Goal: Check status: Check status

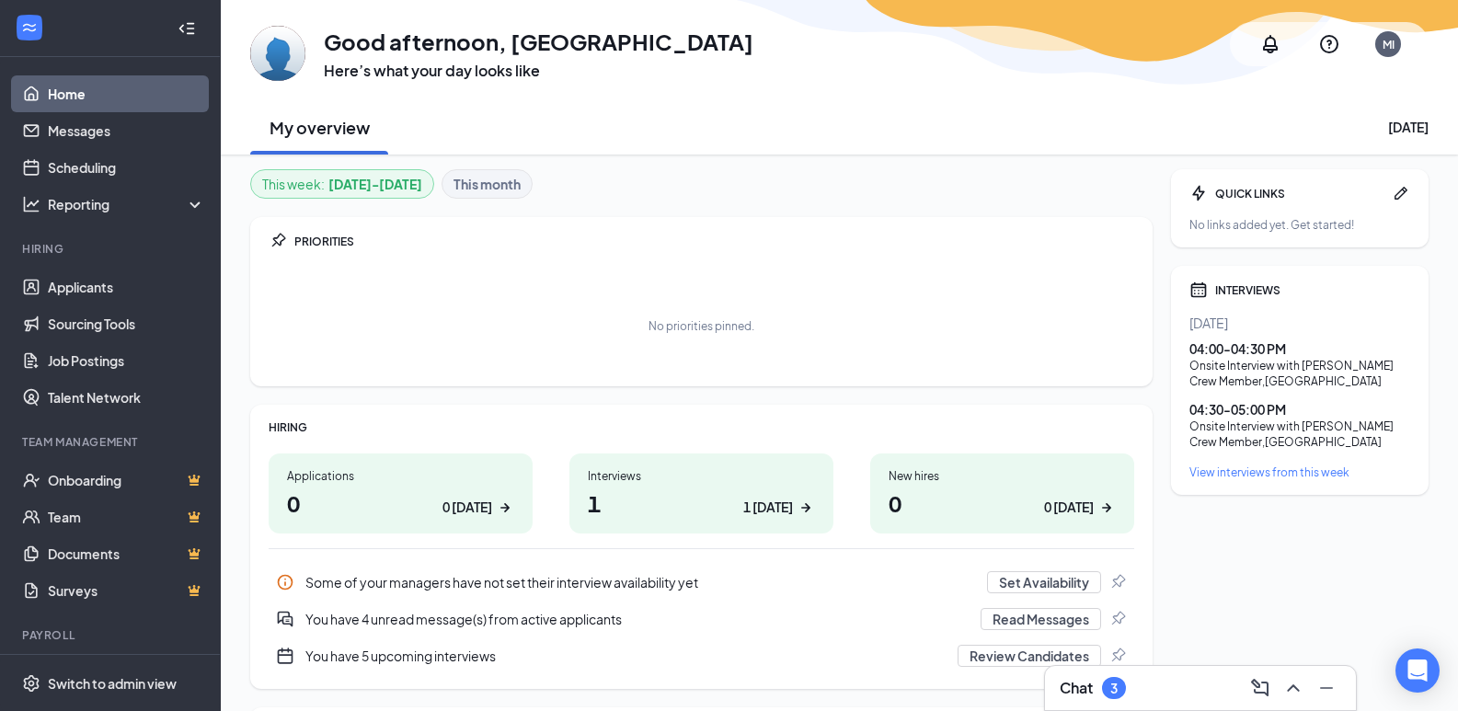
click at [59, 91] on link "Home" at bounding box center [126, 93] width 157 height 37
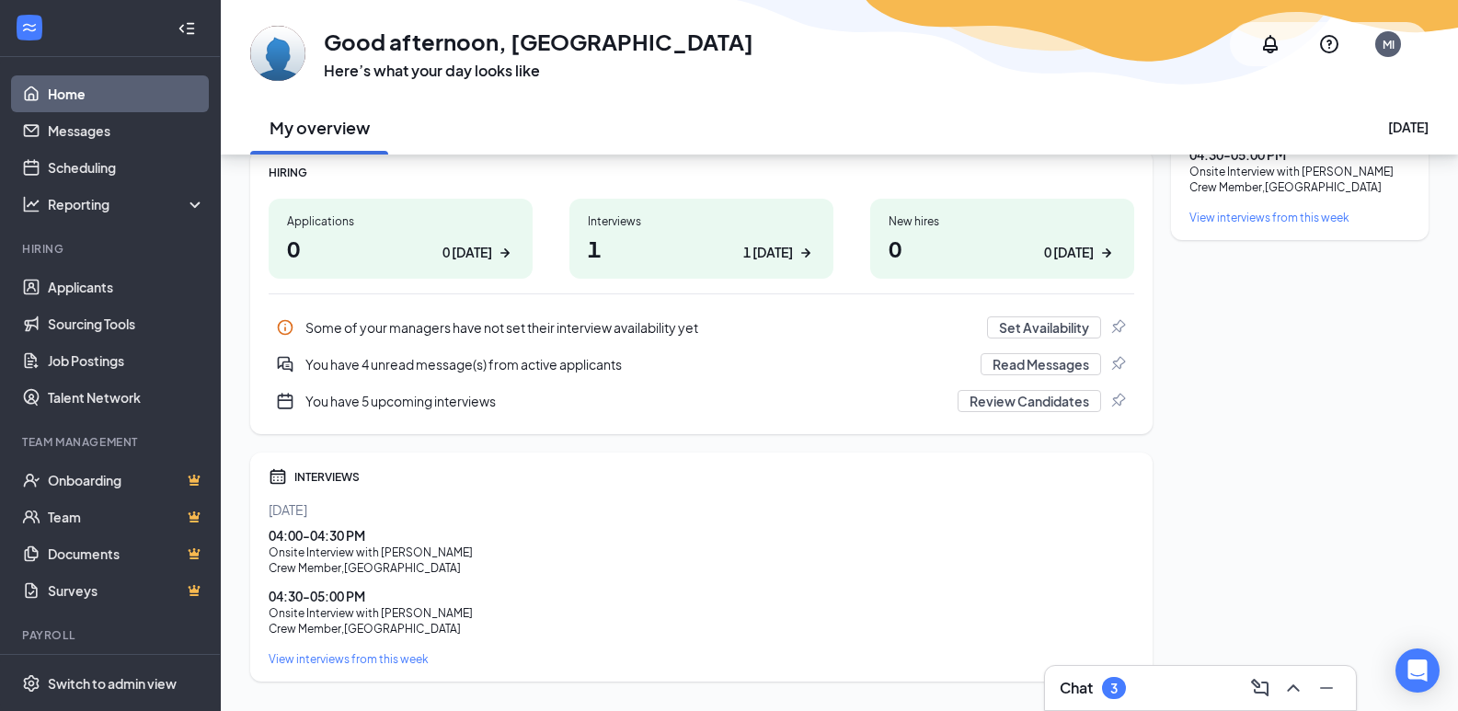
scroll to position [299, 0]
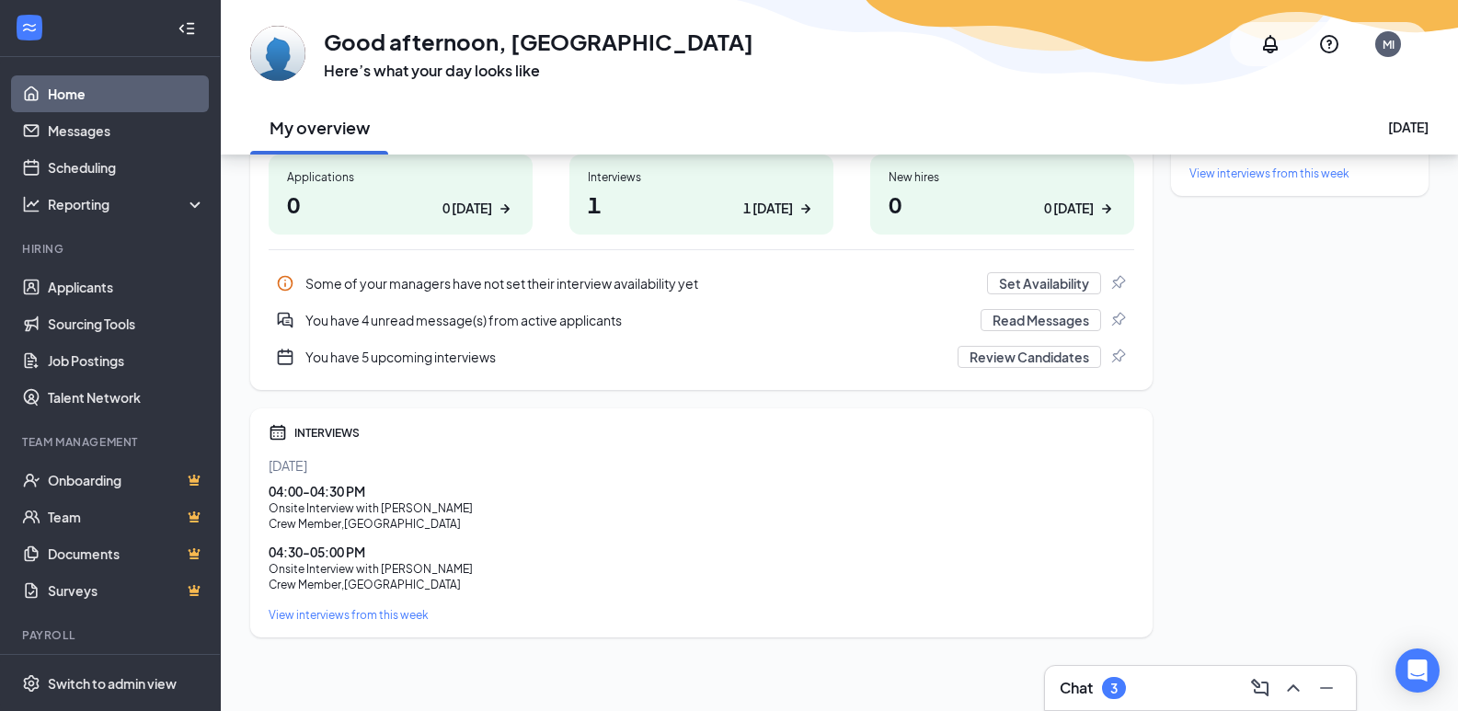
click at [305, 487] on div "04:00 - 04:30 PM" at bounding box center [702, 491] width 866 height 18
click at [318, 615] on div "View interviews from this week" at bounding box center [702, 615] width 866 height 16
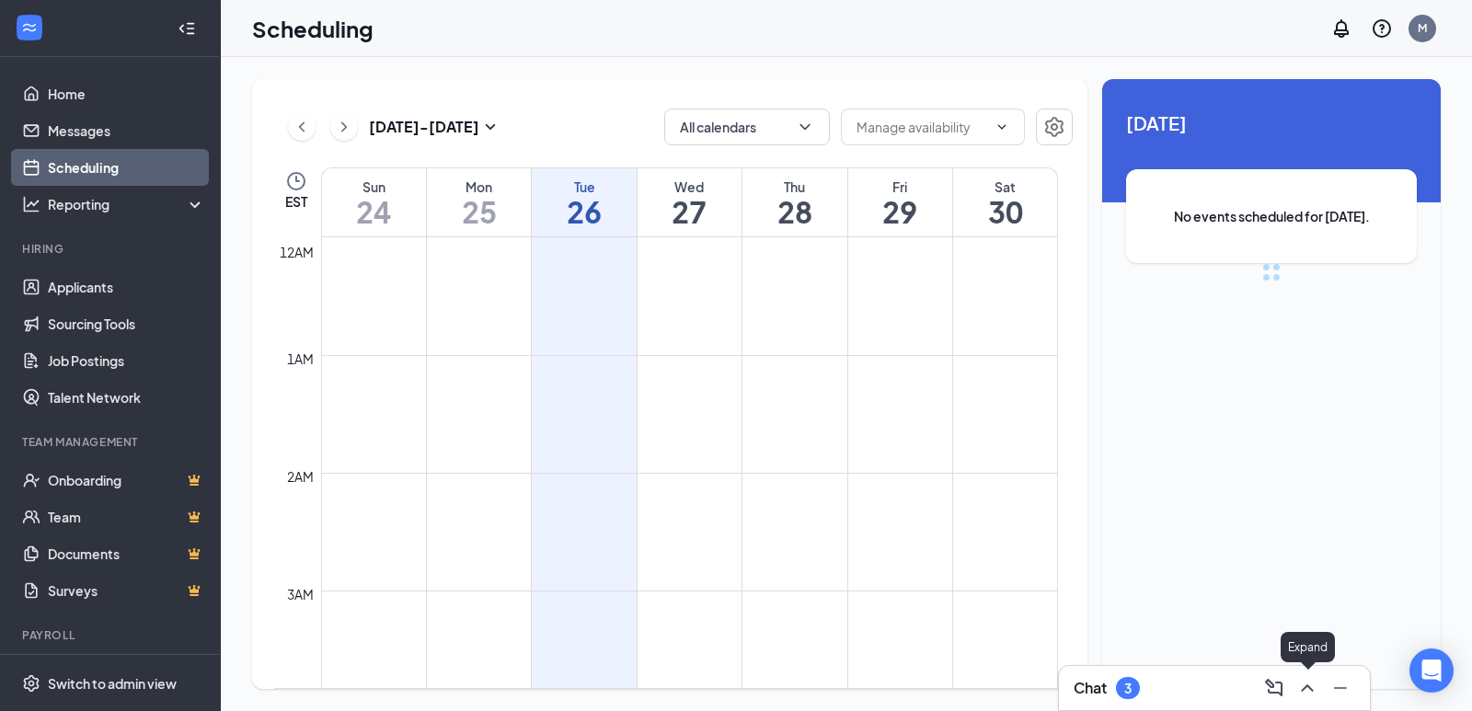
click at [1306, 684] on icon "ChevronUp" at bounding box center [1307, 688] width 22 height 22
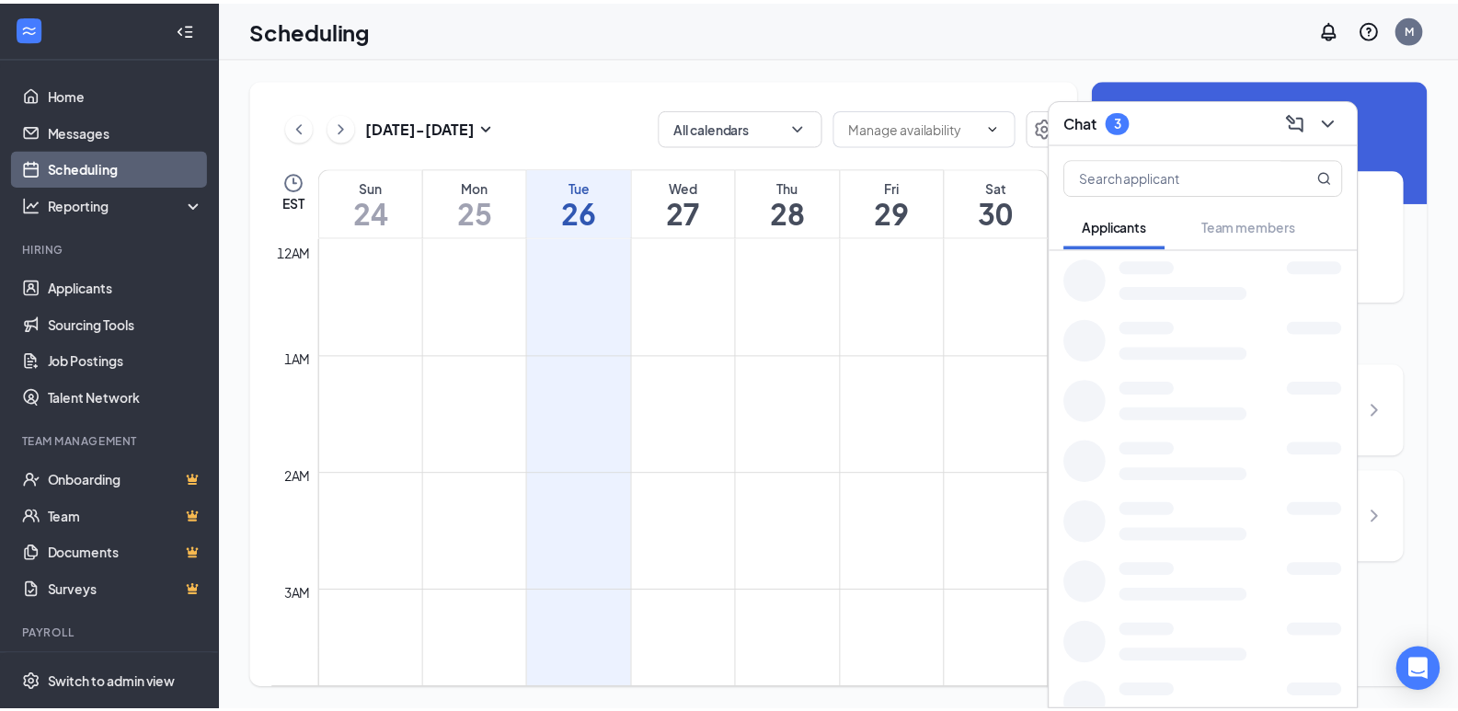
scroll to position [904, 0]
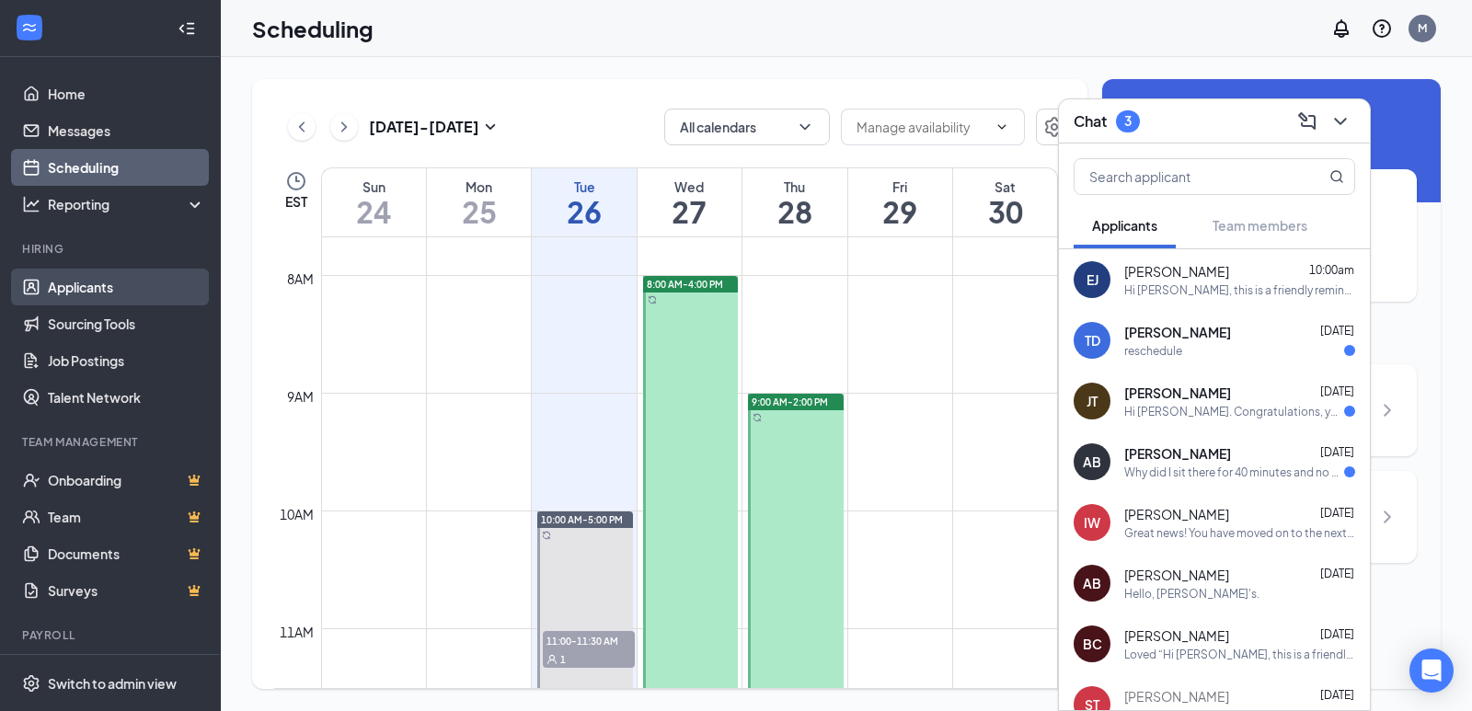
click at [80, 289] on link "Applicants" at bounding box center [126, 287] width 157 height 37
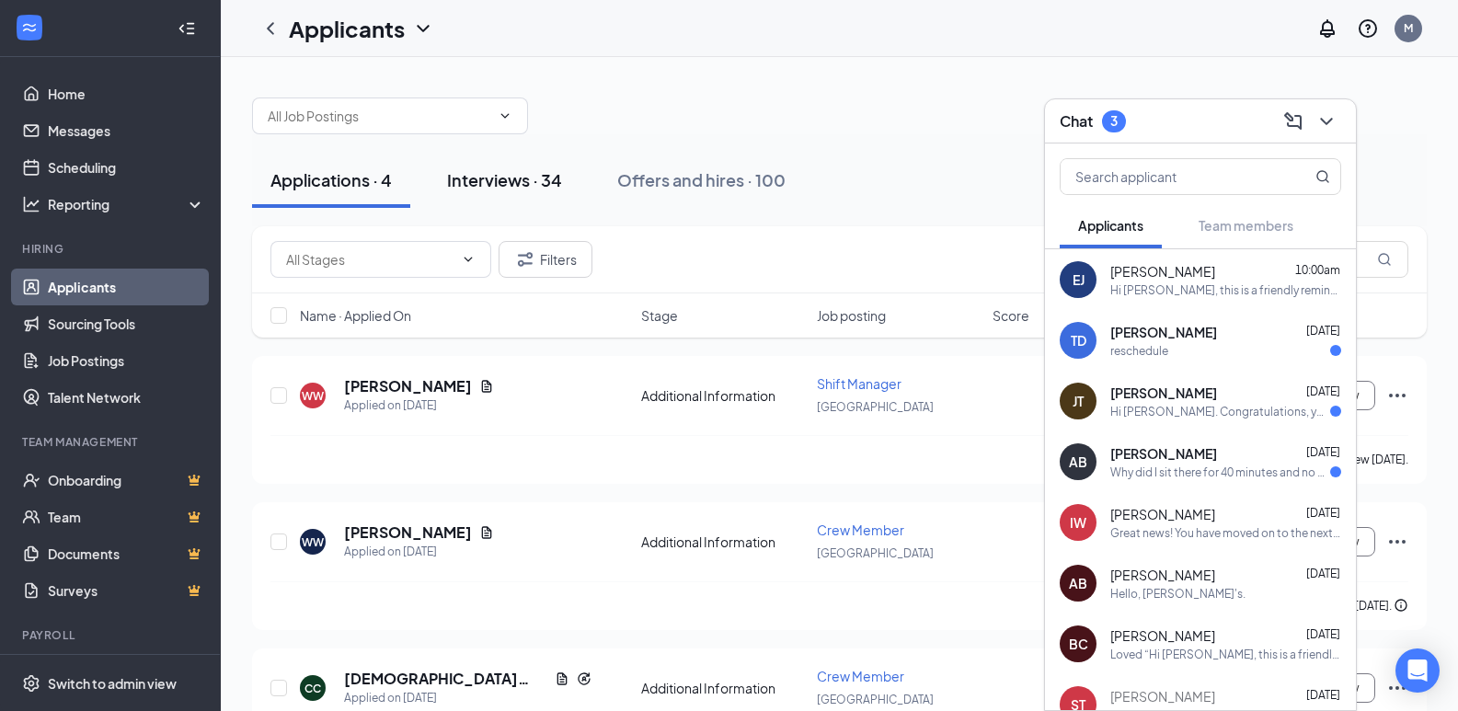
click at [496, 178] on div "Interviews · 34" at bounding box center [504, 179] width 115 height 23
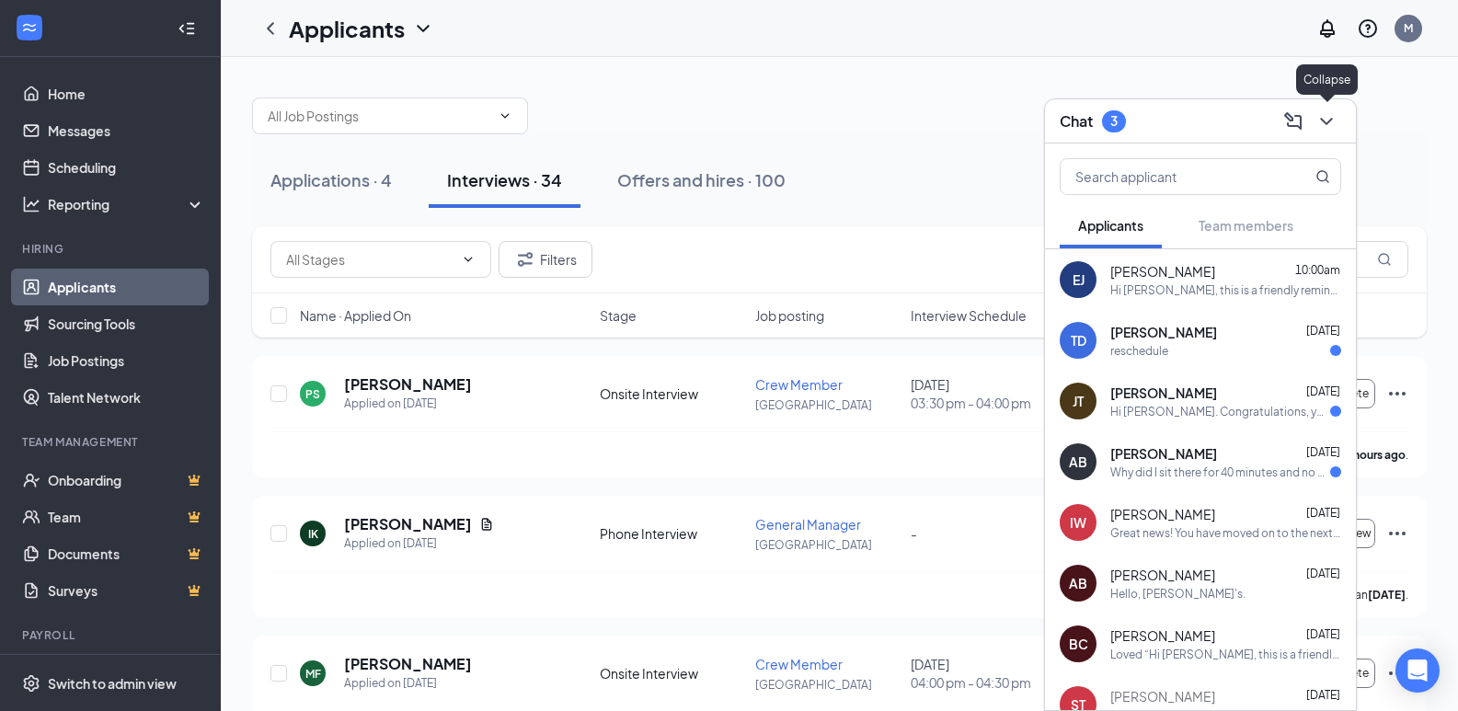
click at [1328, 120] on icon "ChevronDown" at bounding box center [1326, 121] width 12 height 7
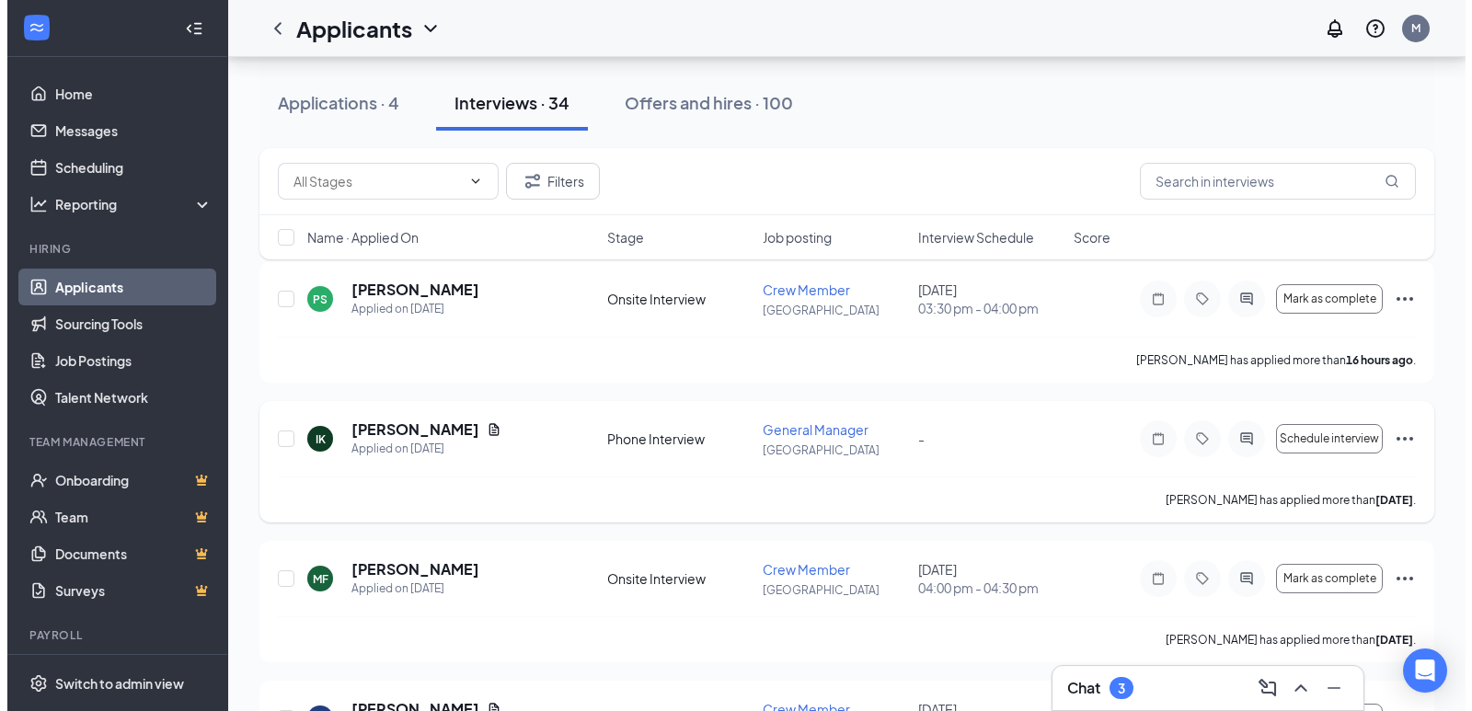
scroll to position [154, 0]
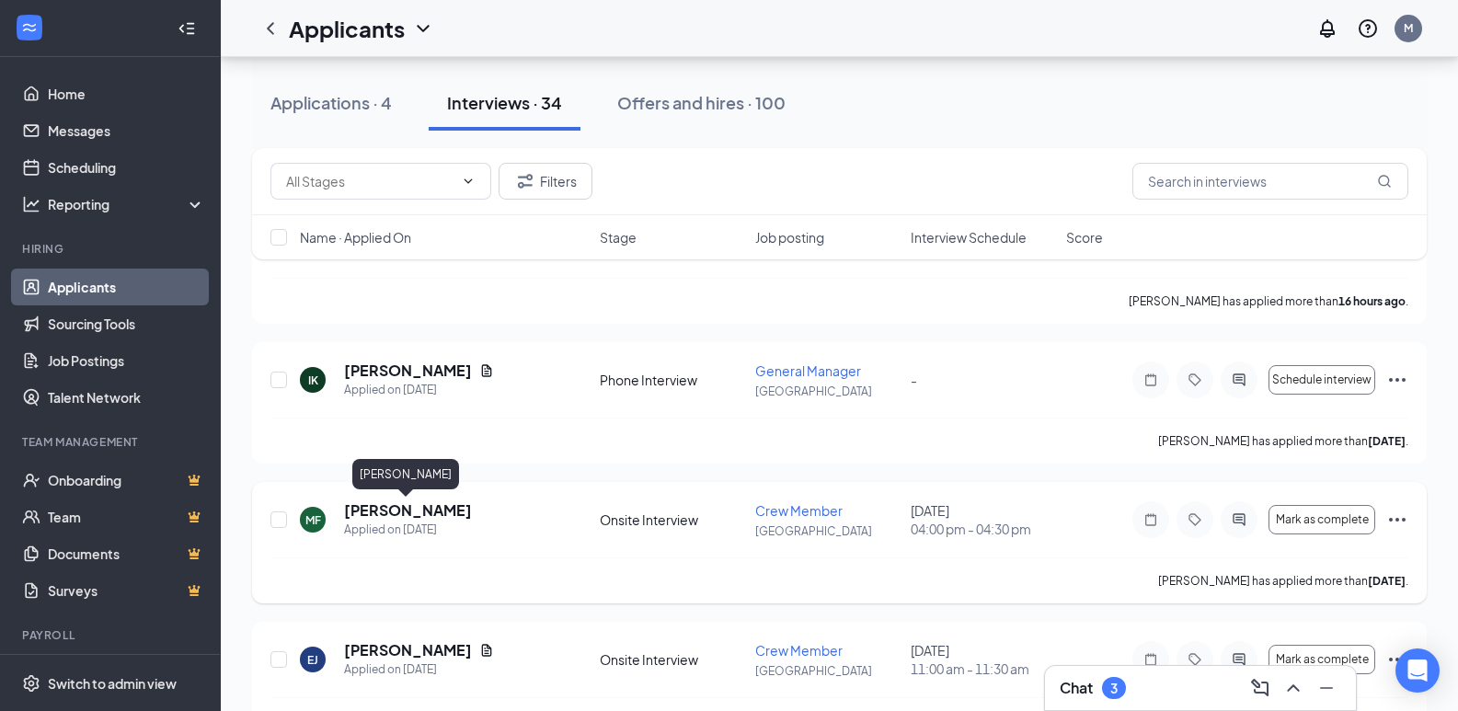
click at [416, 516] on h5 "[PERSON_NAME]" at bounding box center [408, 510] width 128 height 20
